Goal: Information Seeking & Learning: Learn about a topic

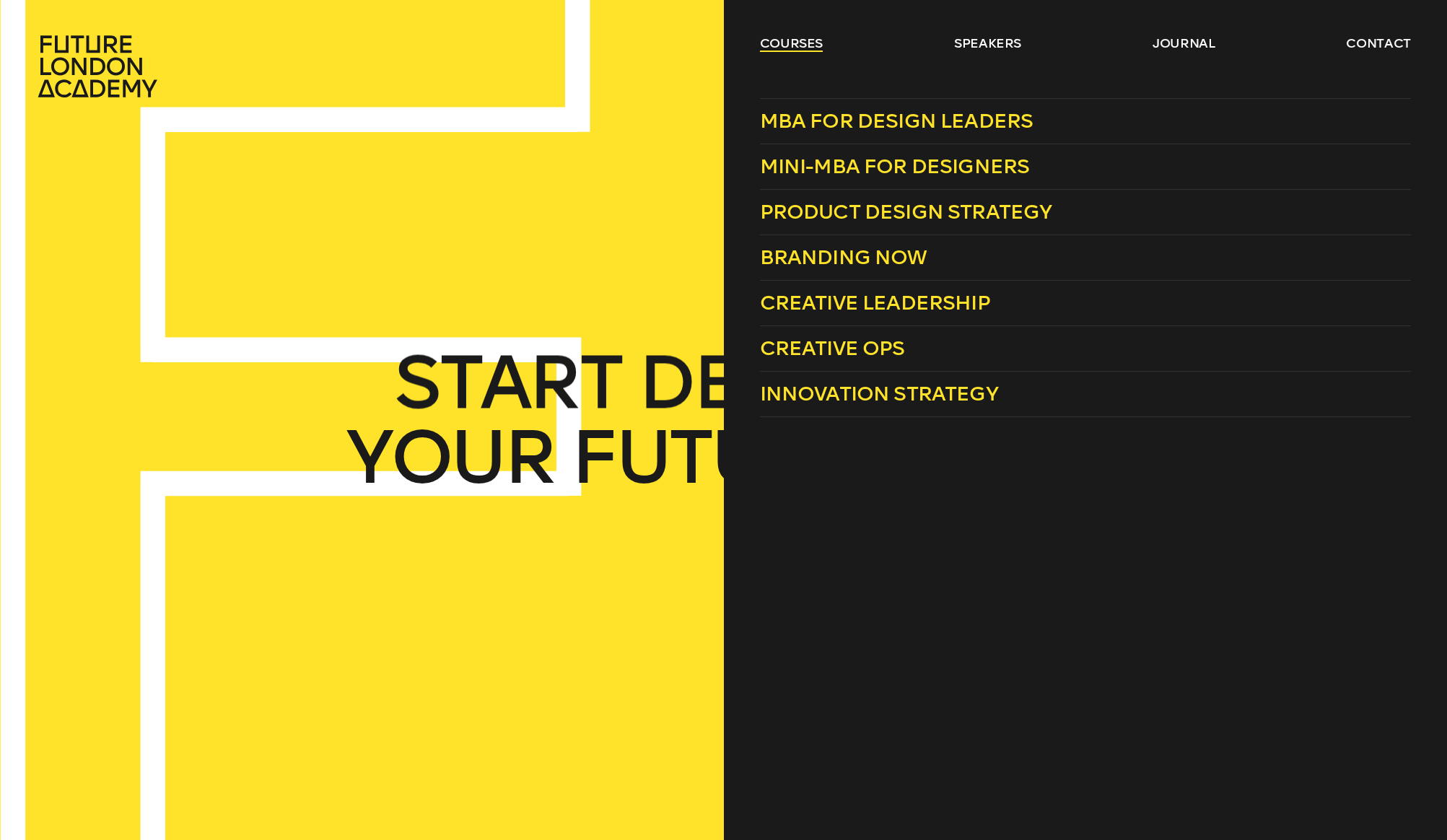
click at [786, 43] on link "courses" at bounding box center [792, 43] width 64 height 17
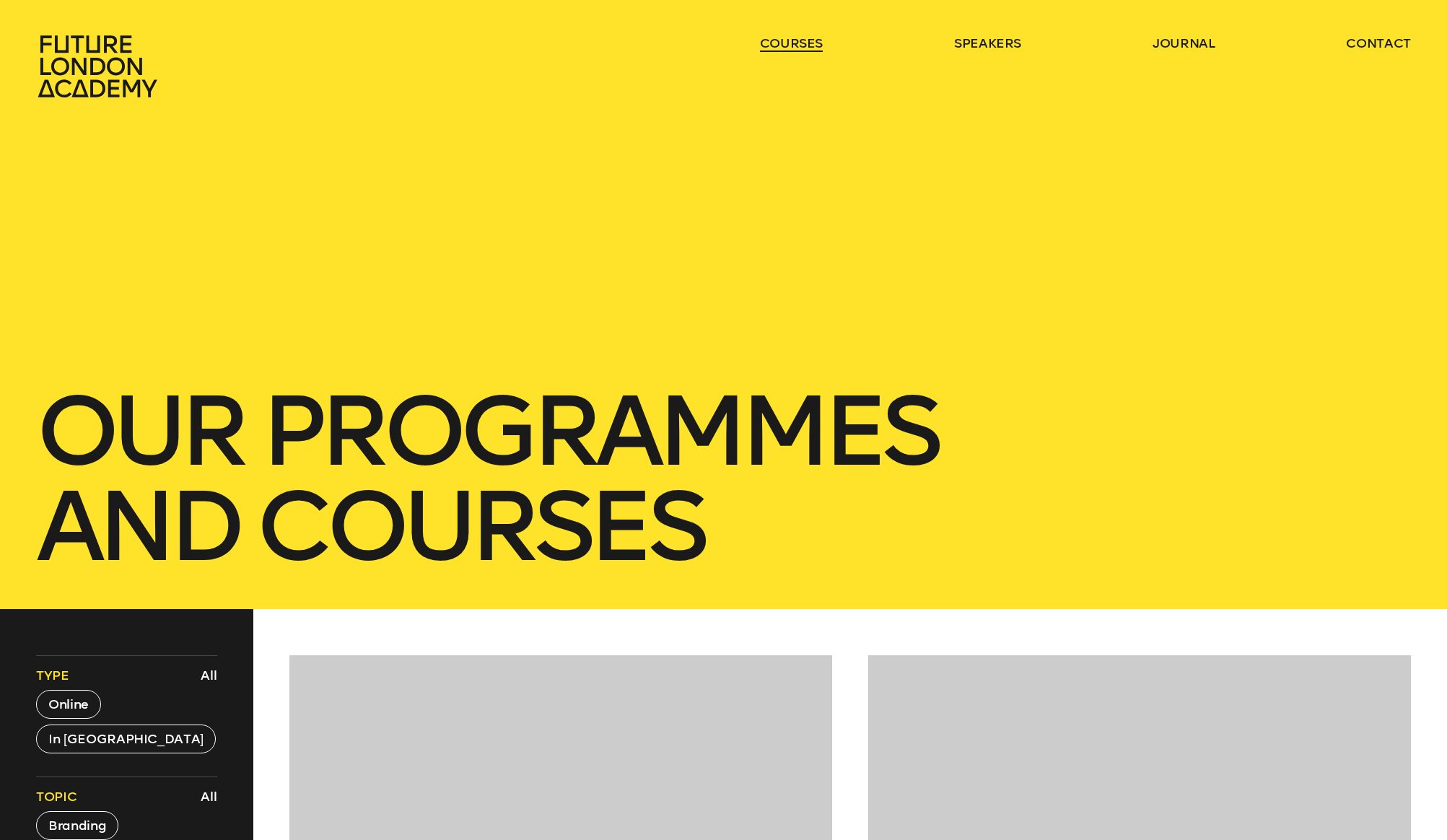
click at [786, 43] on link "courses" at bounding box center [792, 43] width 64 height 17
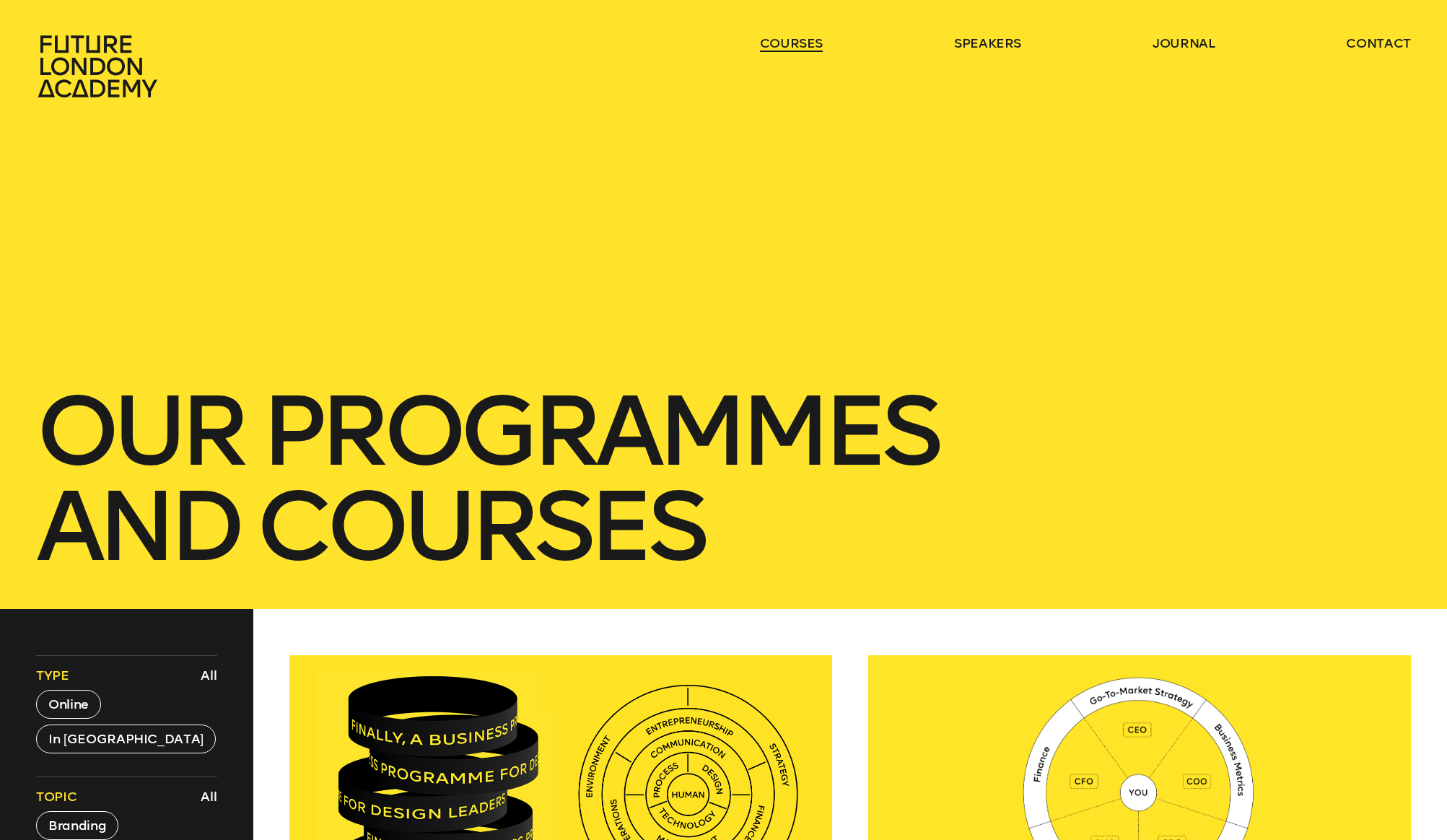
click at [786, 43] on link "courses" at bounding box center [792, 43] width 64 height 17
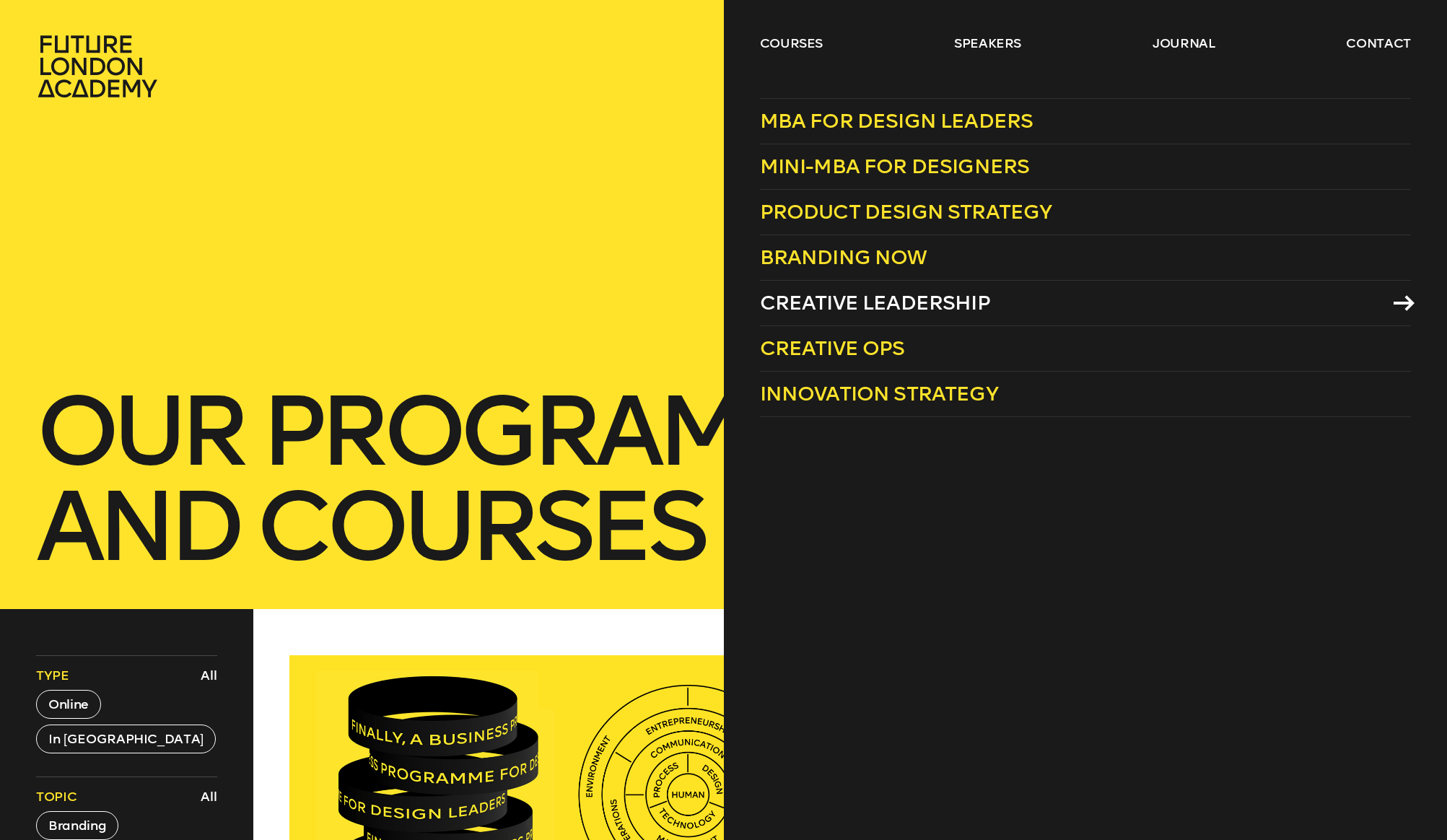
click at [850, 300] on span "Creative Leadership" at bounding box center [875, 303] width 230 height 24
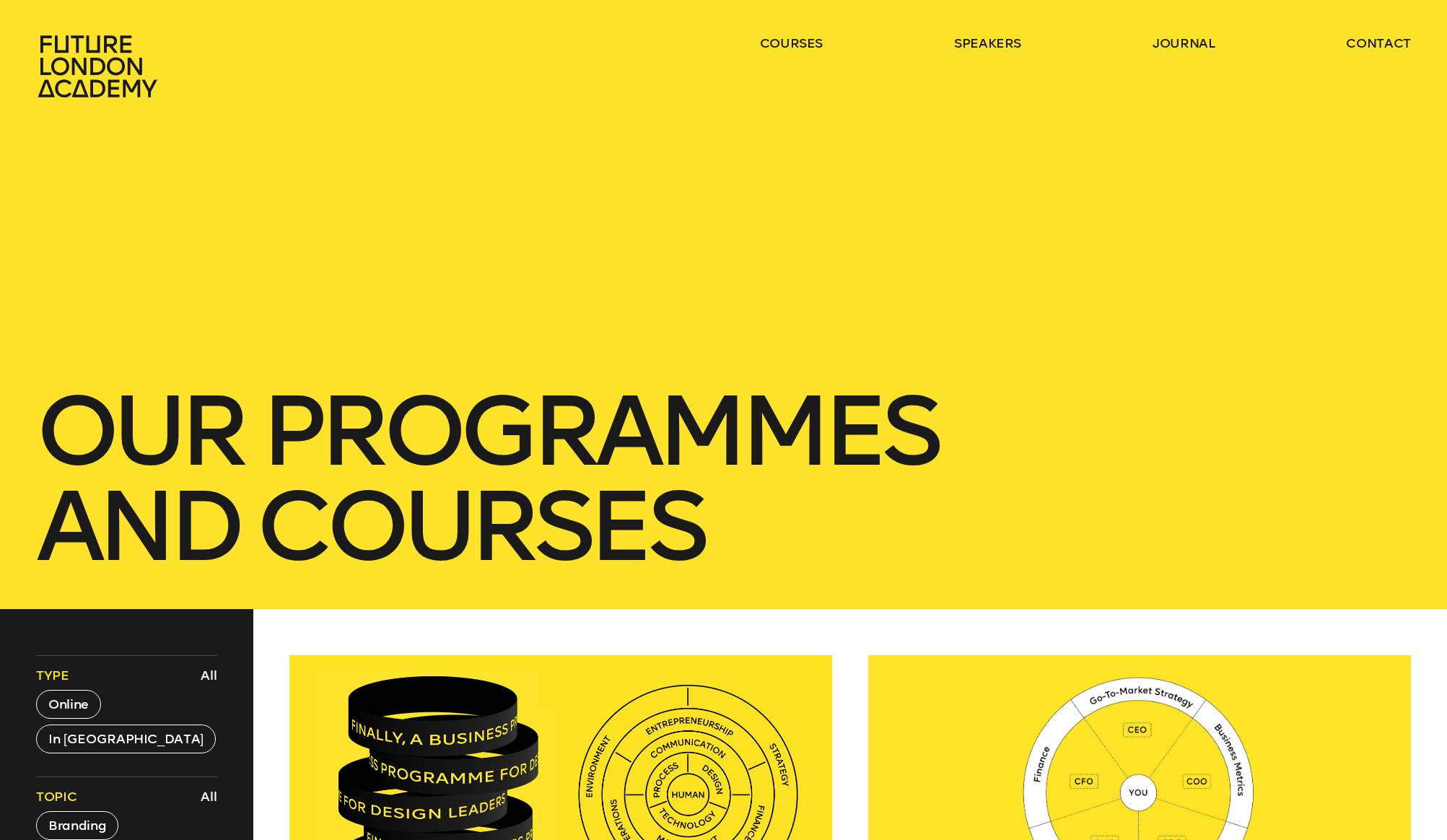
click at [829, 38] on ul "courses speakers journal contact" at bounding box center [1085, 66] width 651 height 64
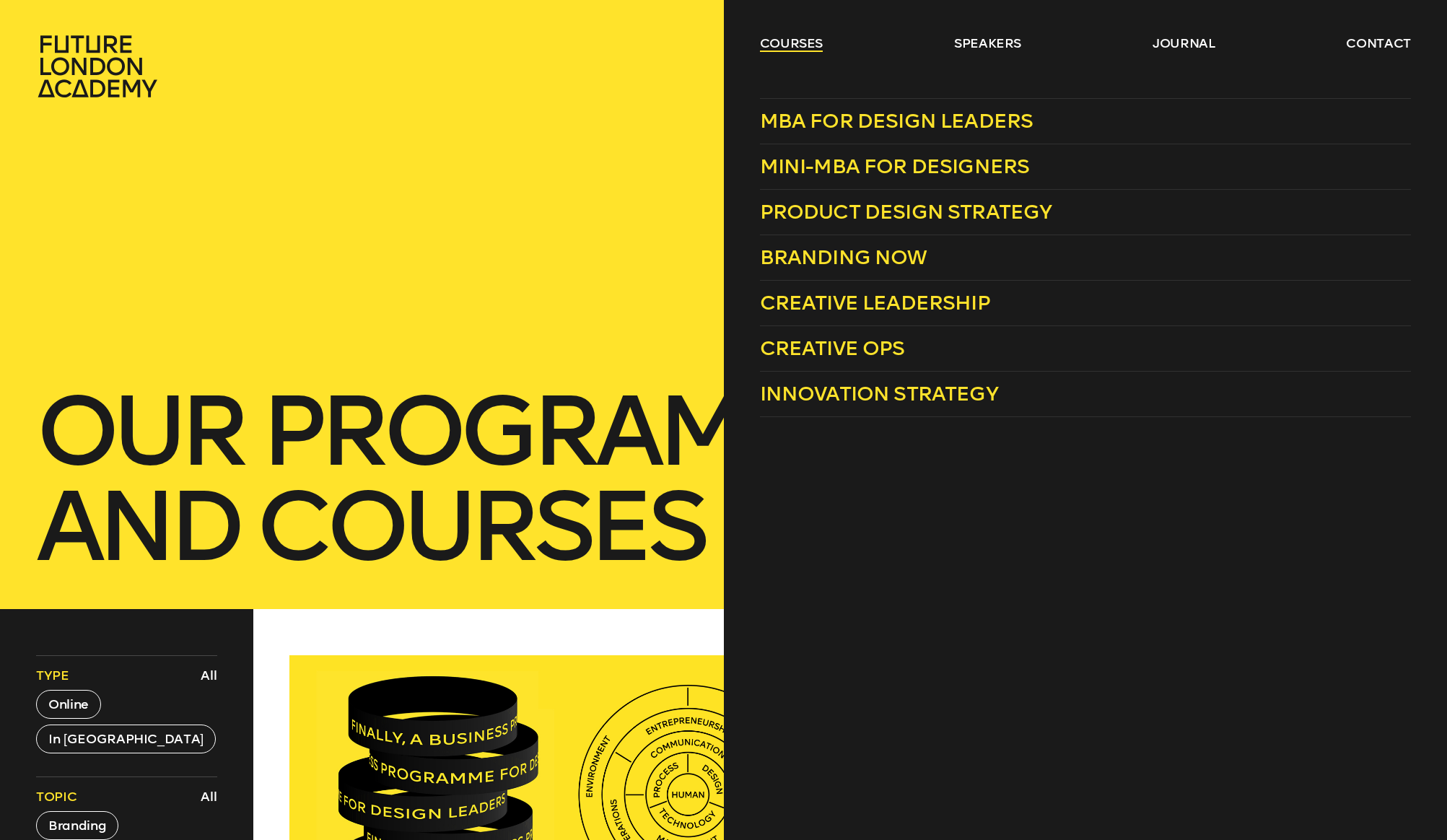
click at [812, 40] on link "courses" at bounding box center [792, 43] width 64 height 17
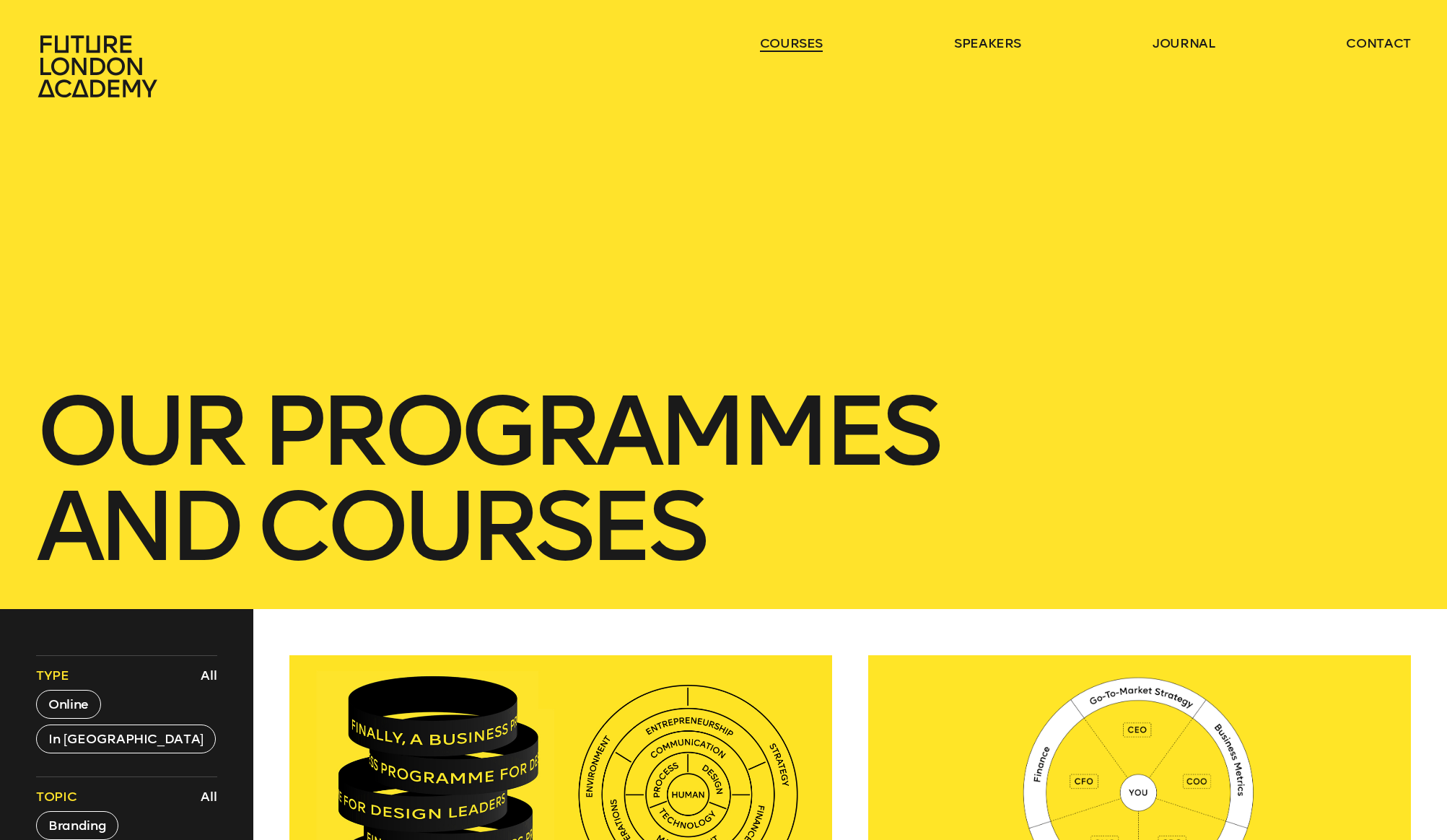
click at [812, 40] on link "courses" at bounding box center [792, 43] width 64 height 17
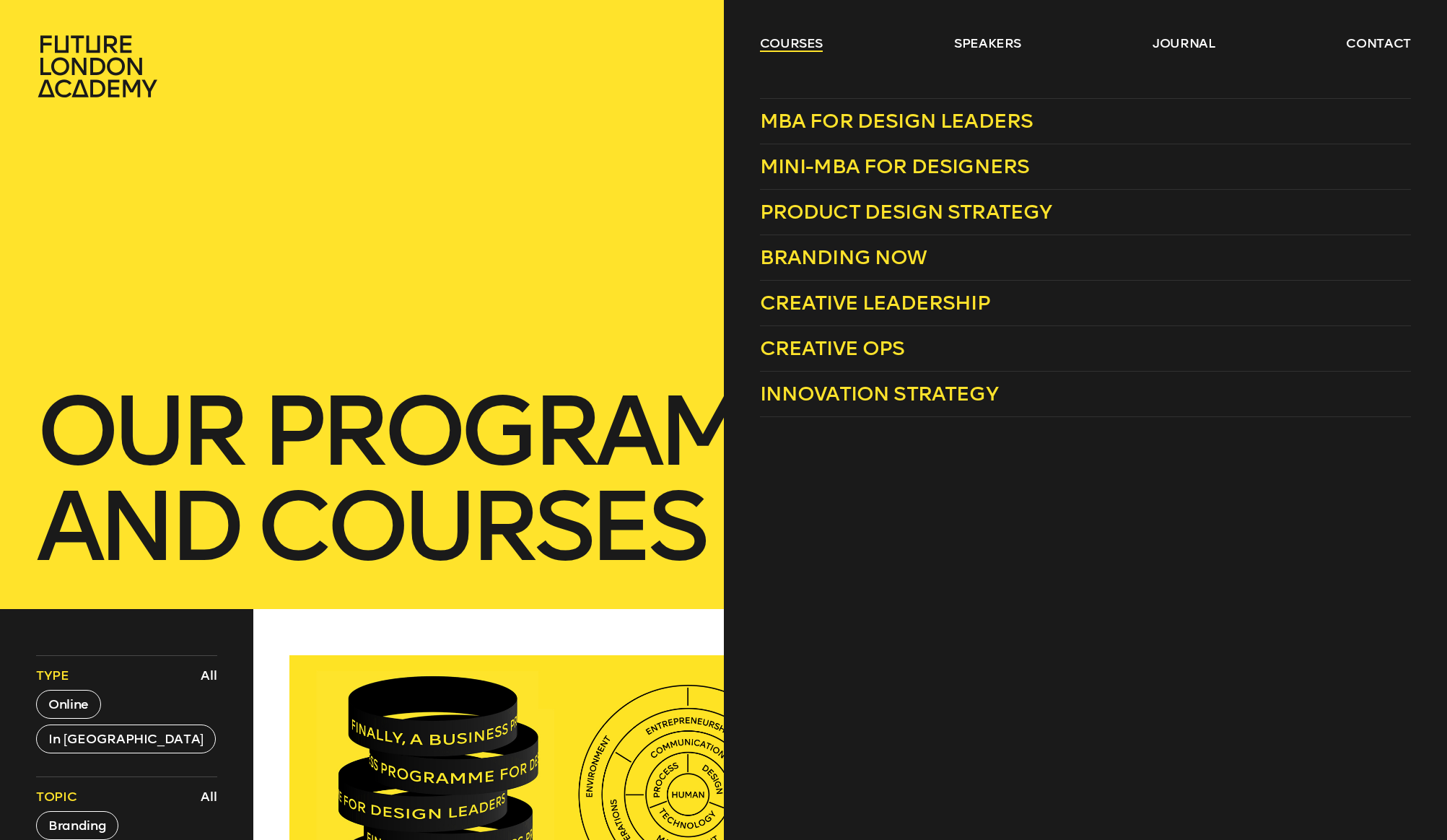
click at [803, 49] on link "courses" at bounding box center [792, 43] width 64 height 17
click at [935, 396] on span "Innovation Strategy" at bounding box center [879, 394] width 238 height 24
click at [871, 127] on span "MBA for Design Leaders" at bounding box center [897, 121] width 273 height 24
click at [855, 214] on span "Product Design Strategy" at bounding box center [906, 212] width 292 height 24
click at [855, 347] on span "Creative Ops" at bounding box center [832, 348] width 145 height 24
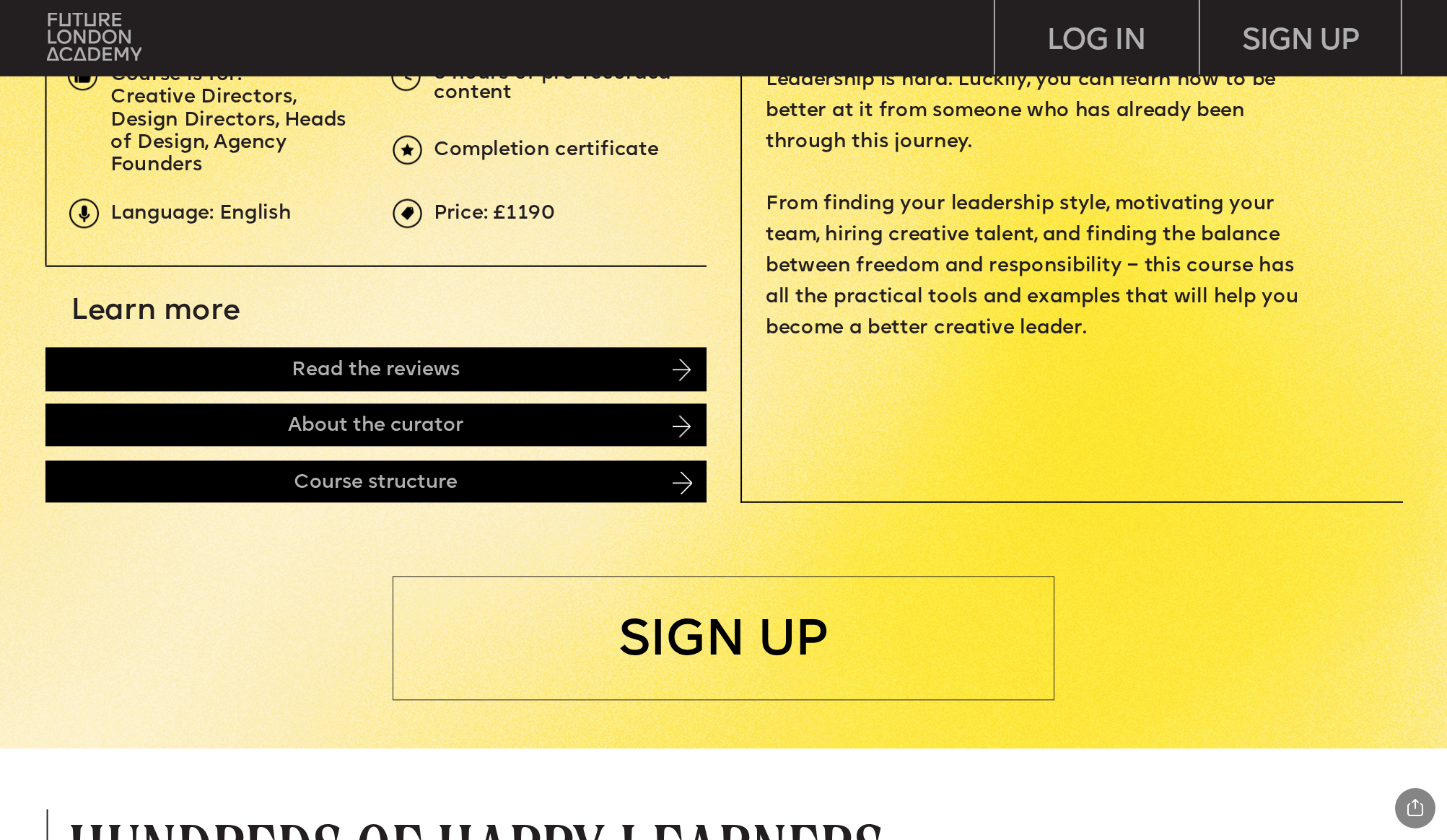
scroll to position [1037, 0]
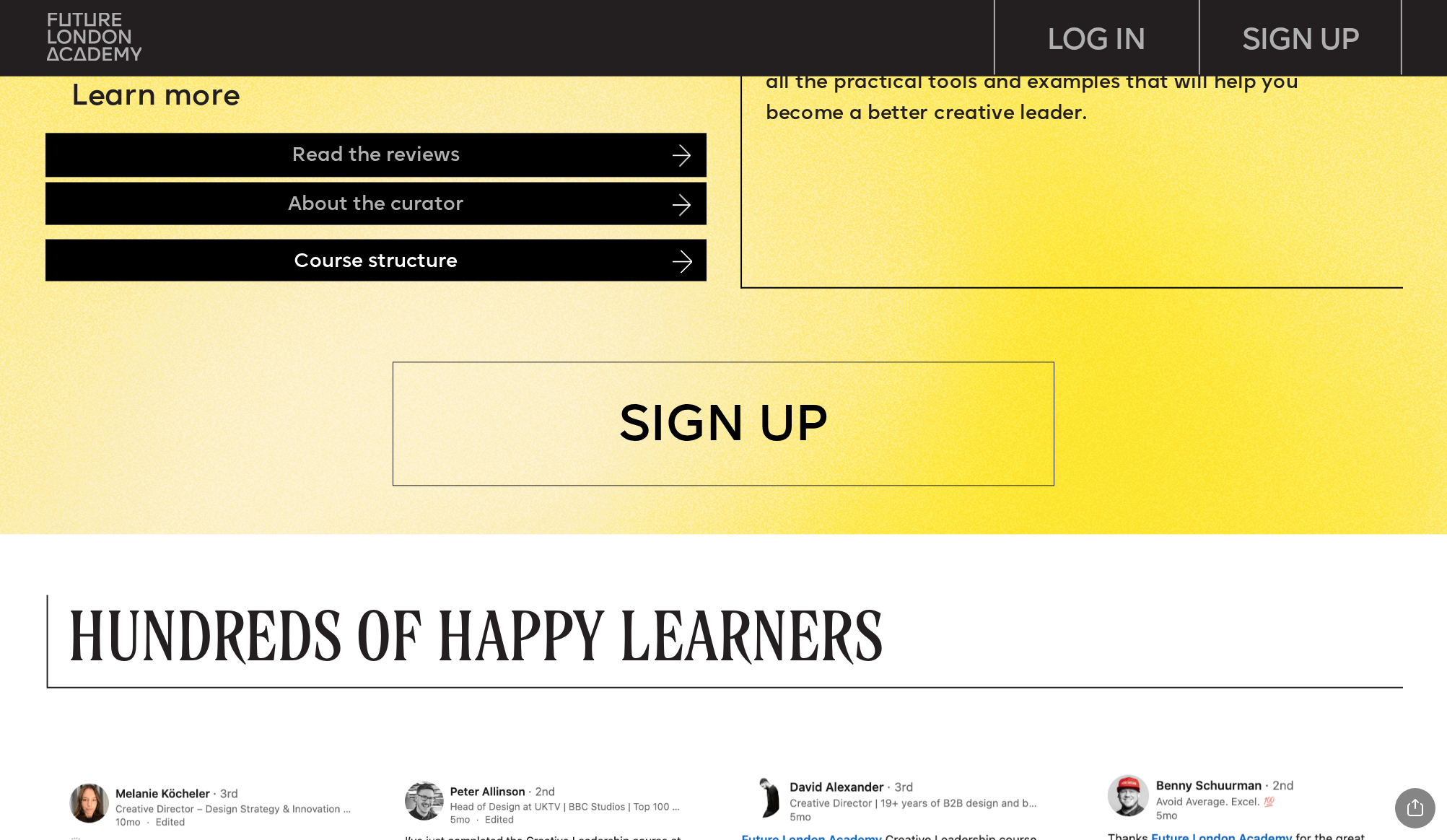
click at [660, 273] on div "Course structure" at bounding box center [376, 261] width 661 height 43
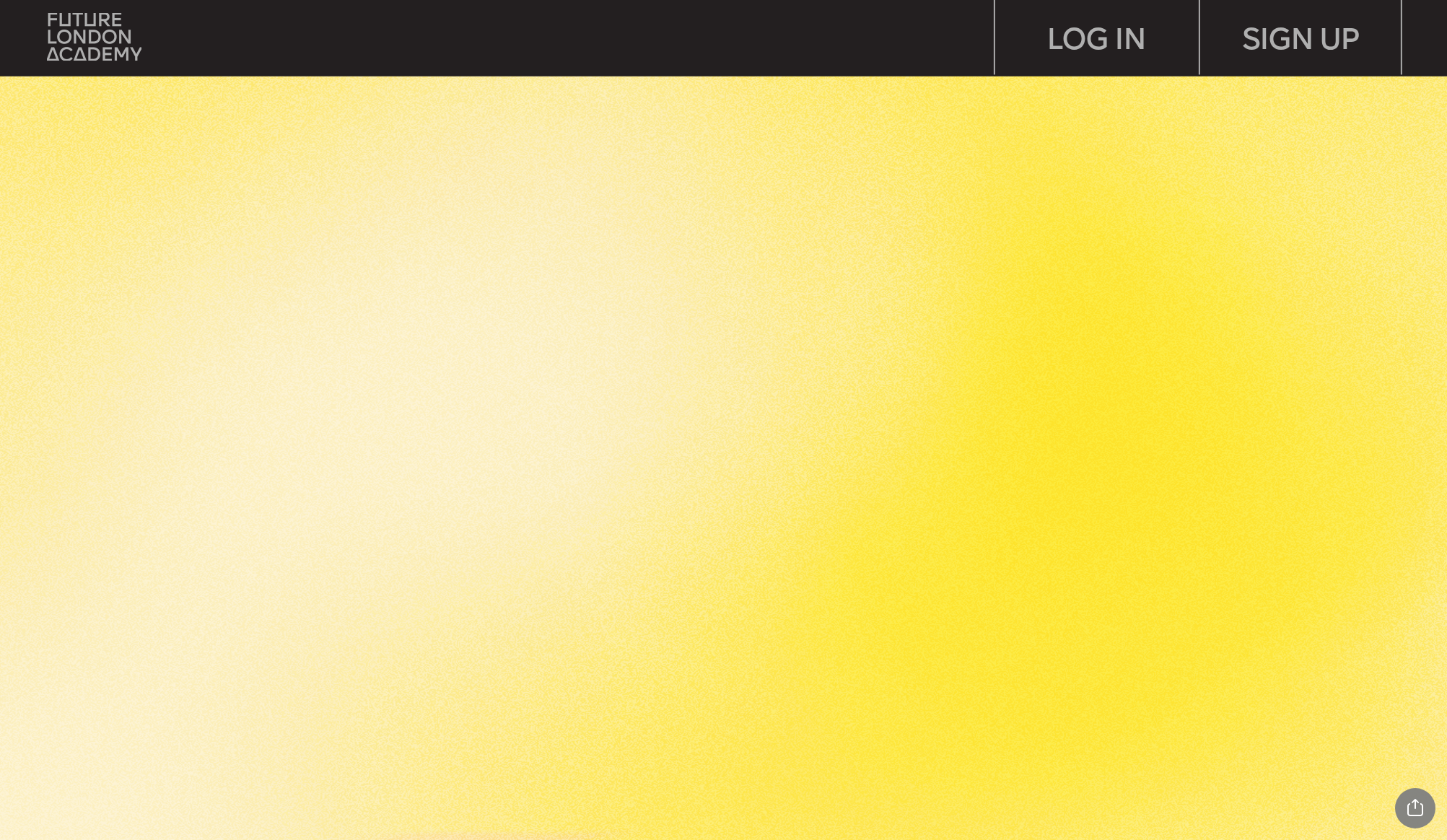
scroll to position [4270, 0]
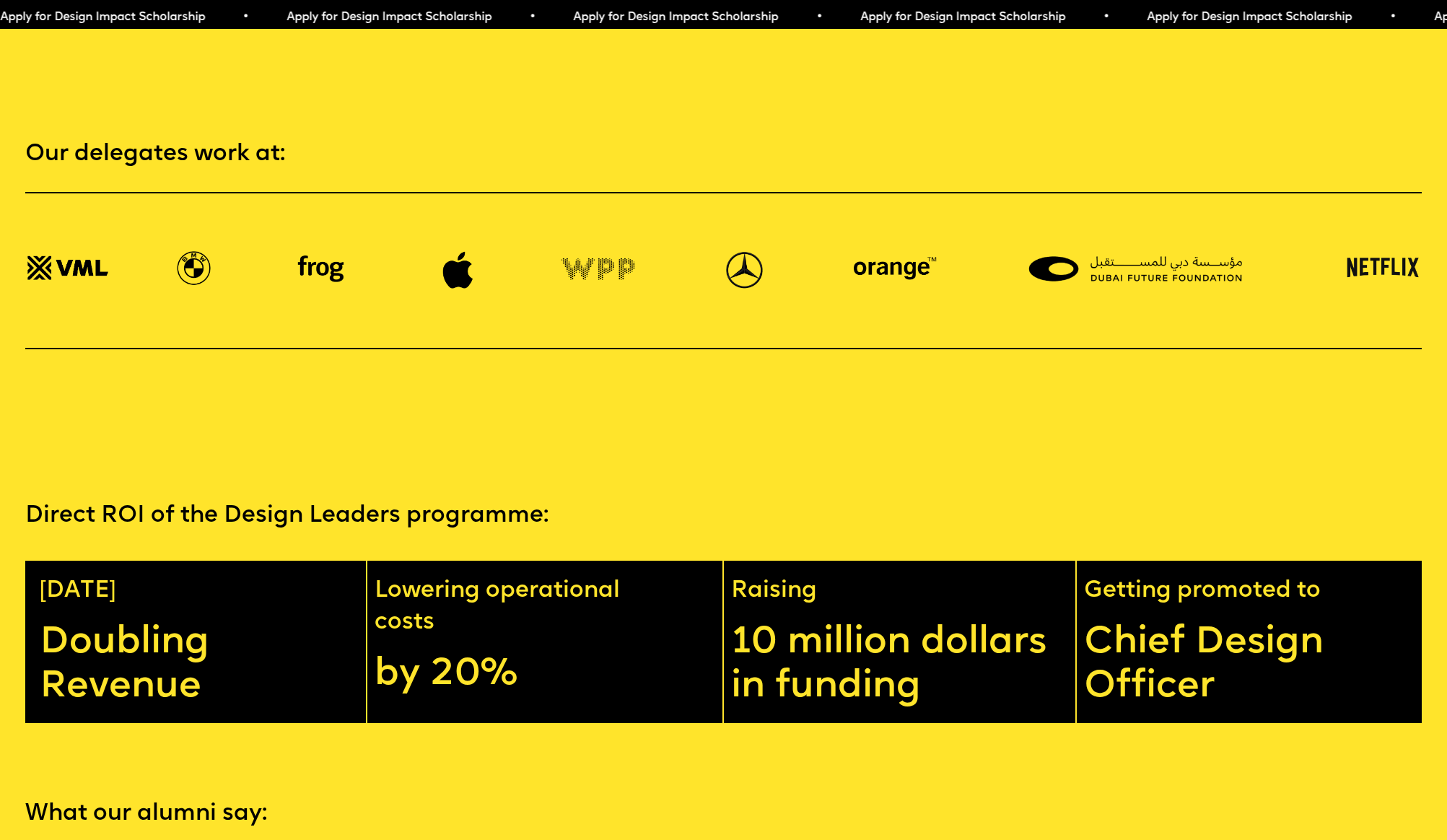
scroll to position [3441, 0]
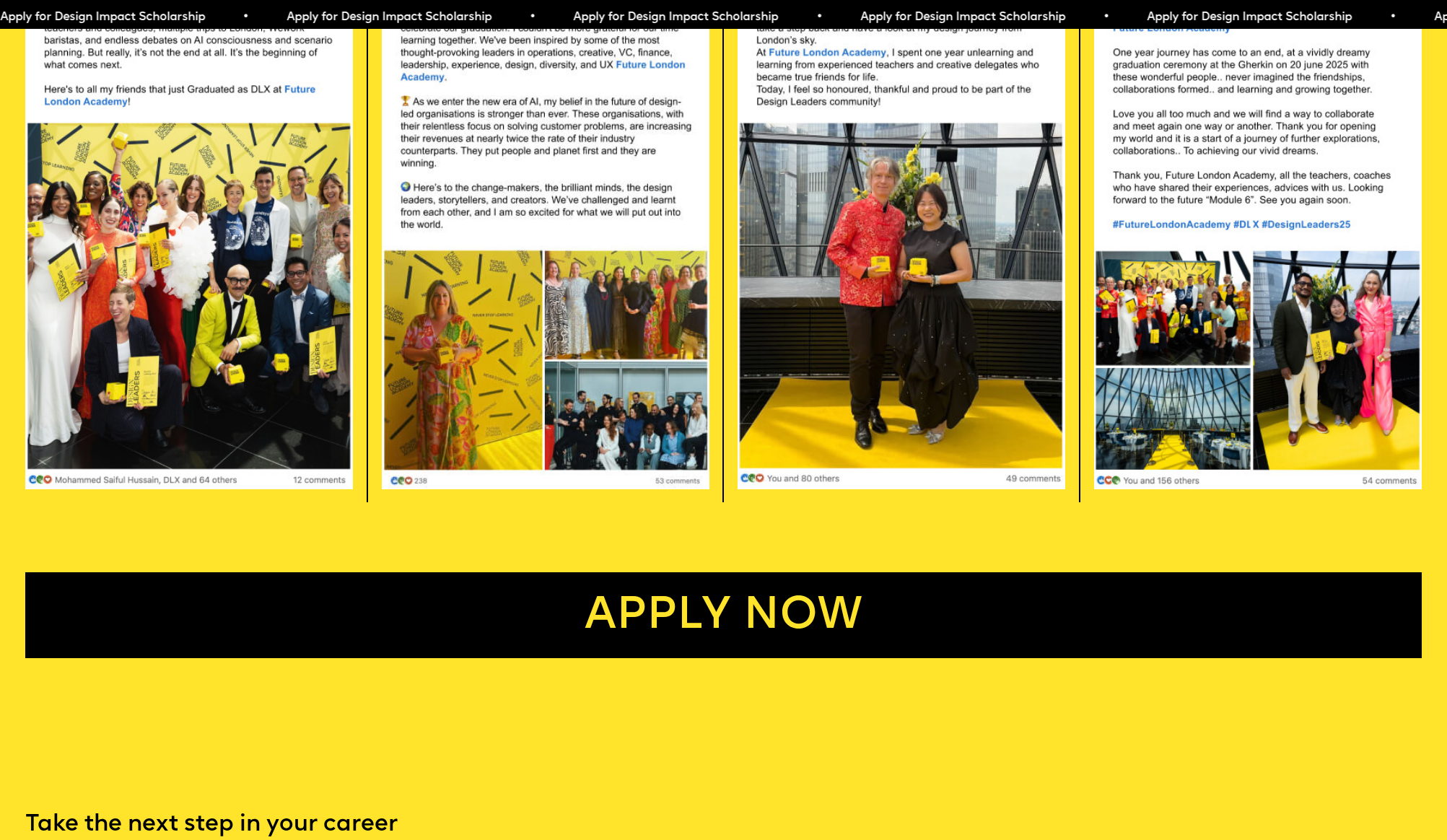
click at [755, 589] on link "Apply now" at bounding box center [723, 616] width 1396 height 86
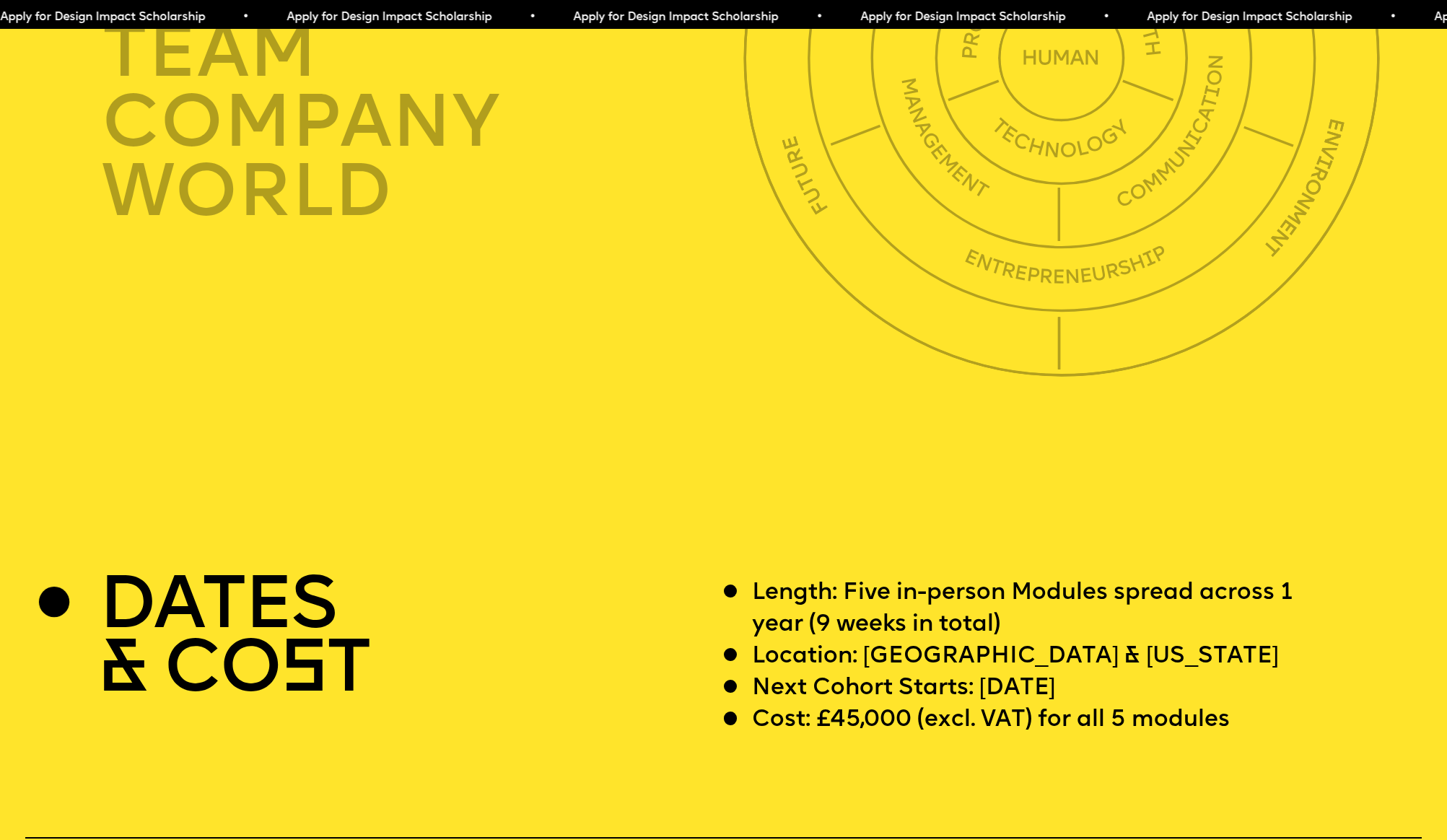
scroll to position [5731, 0]
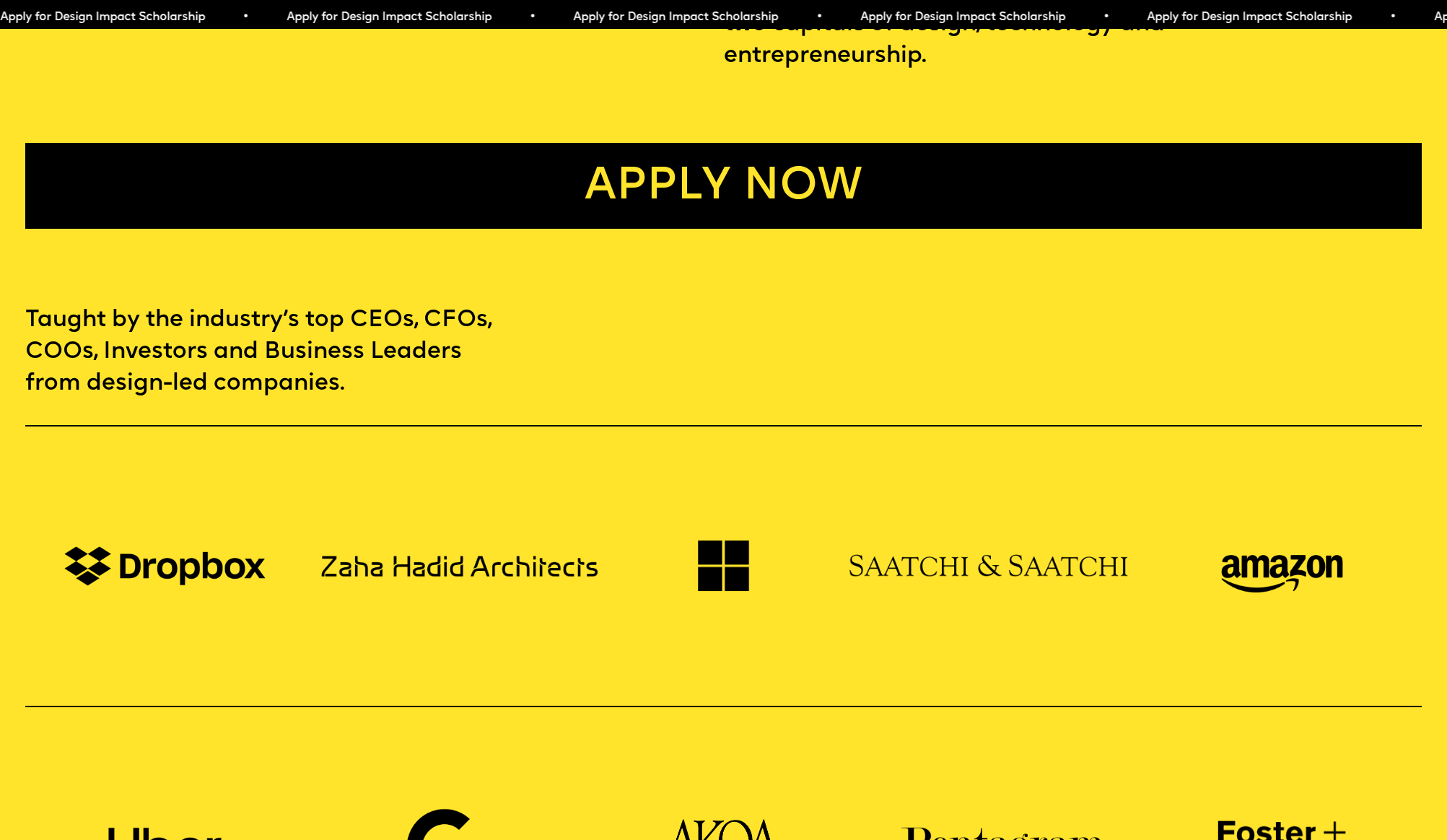
scroll to position [1118, 0]
